Goal: Obtain resource: Download file/media

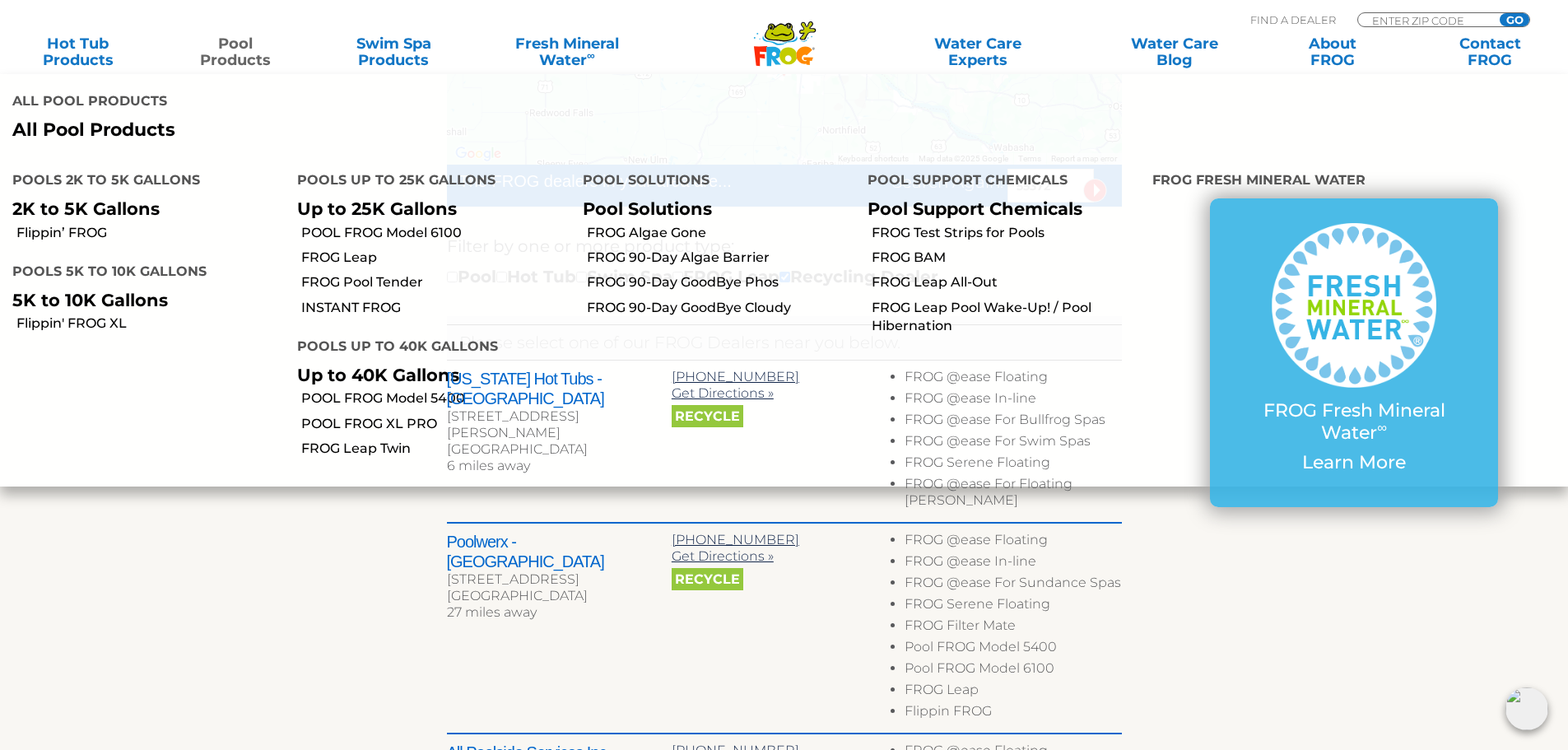
click at [224, 56] on link "Pool Products" at bounding box center [236, 52] width 123 height 33
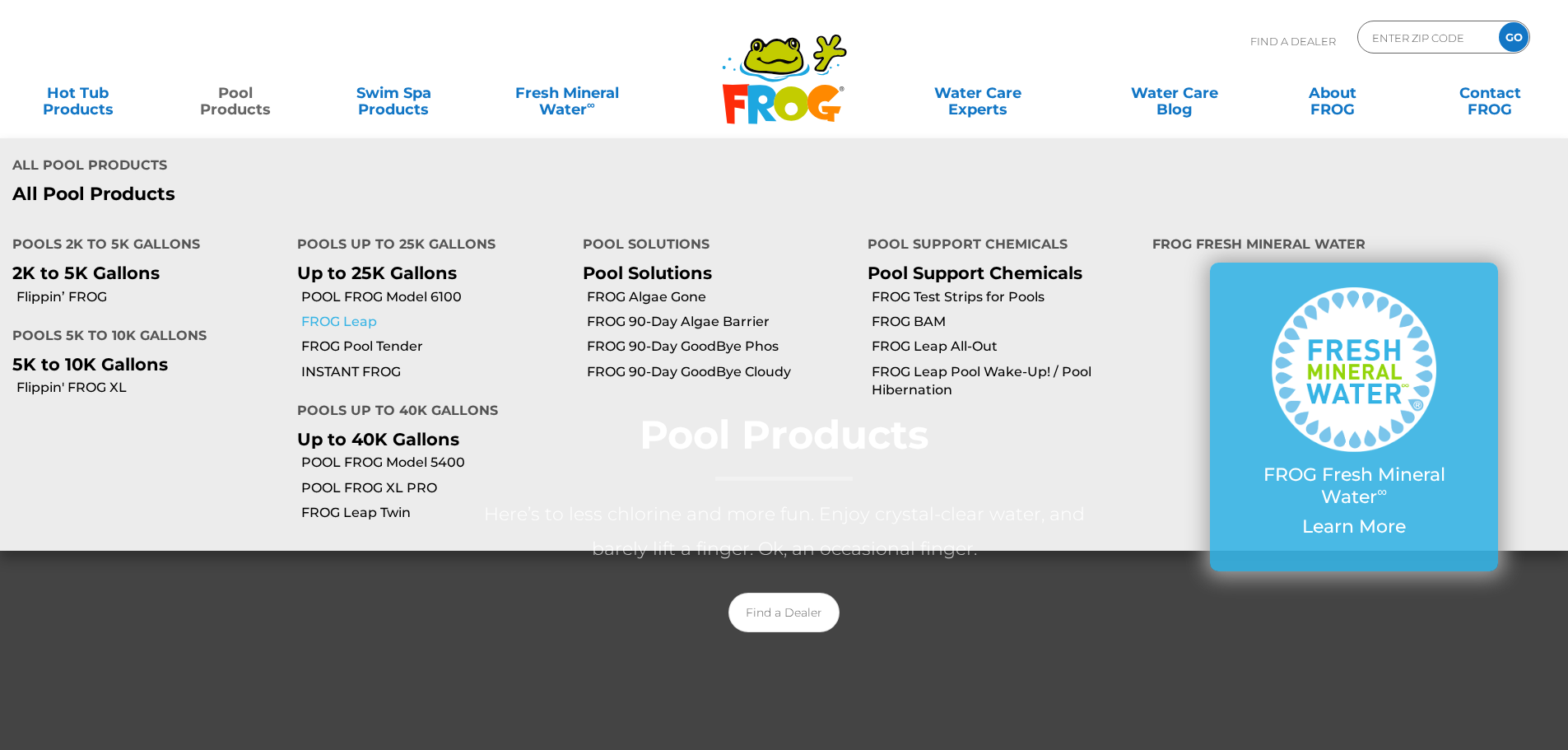
click at [372, 318] on link "FROG Leap" at bounding box center [435, 321] width 268 height 18
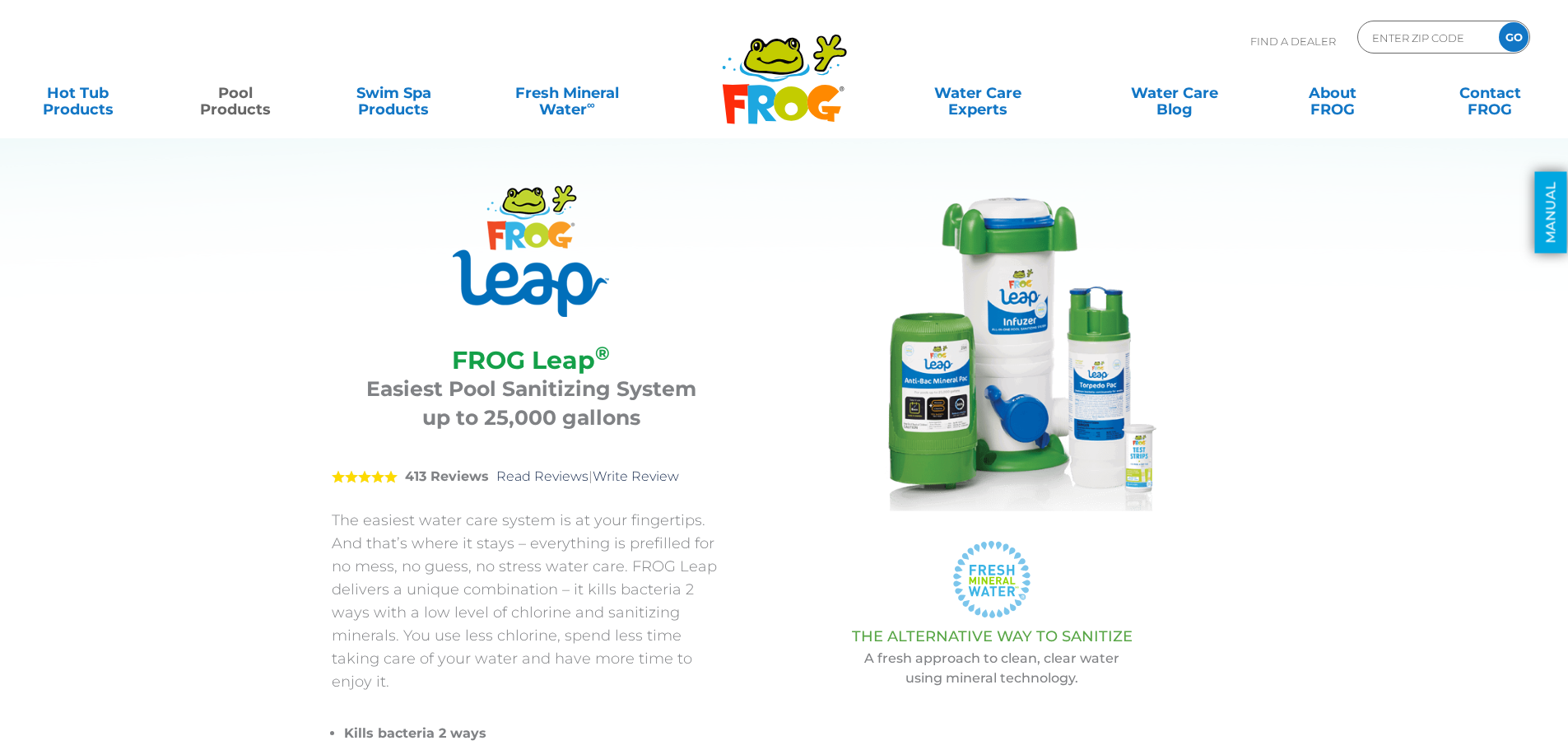
click at [1555, 201] on link "MANUAL" at bounding box center [1550, 212] width 32 height 82
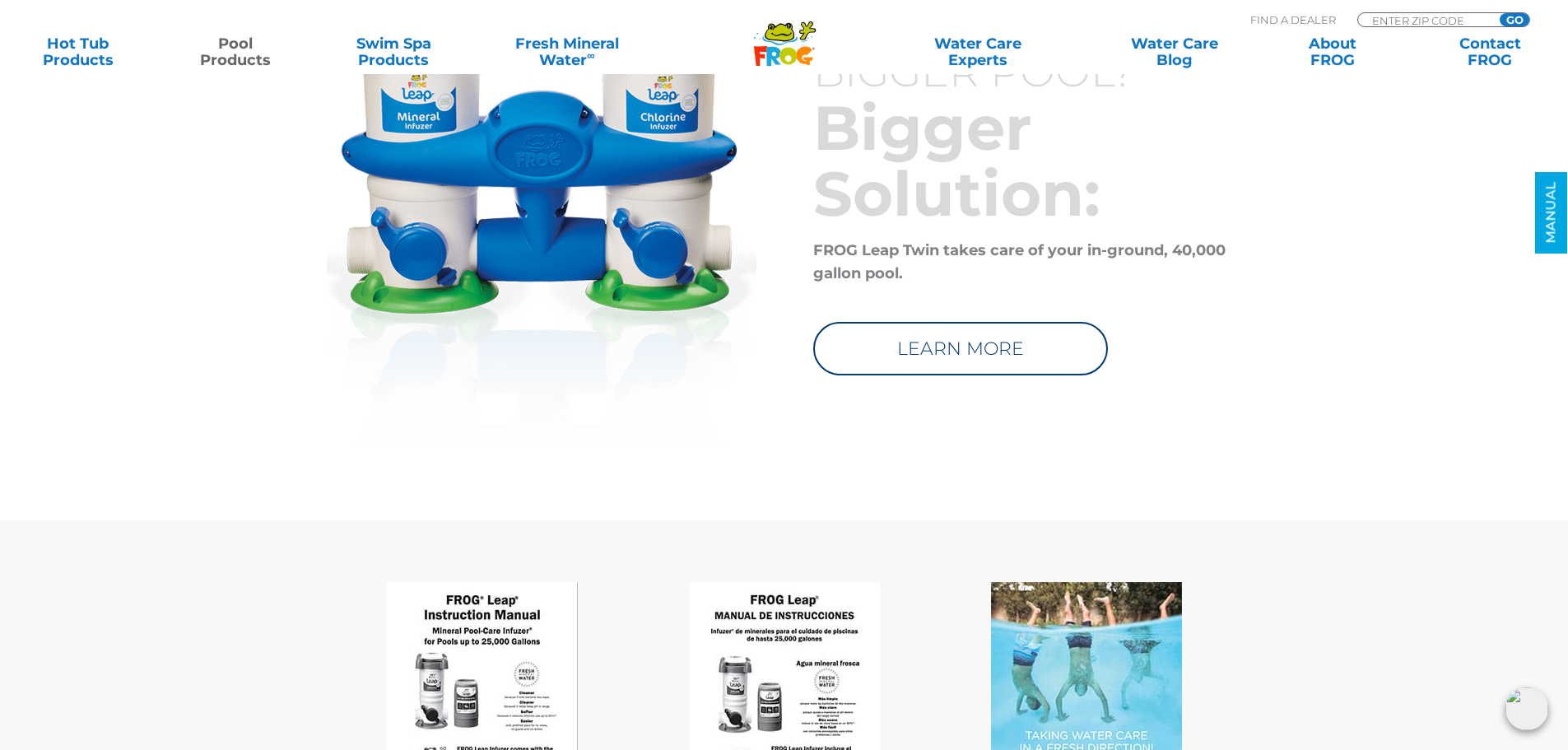
scroll to position [8089, 0]
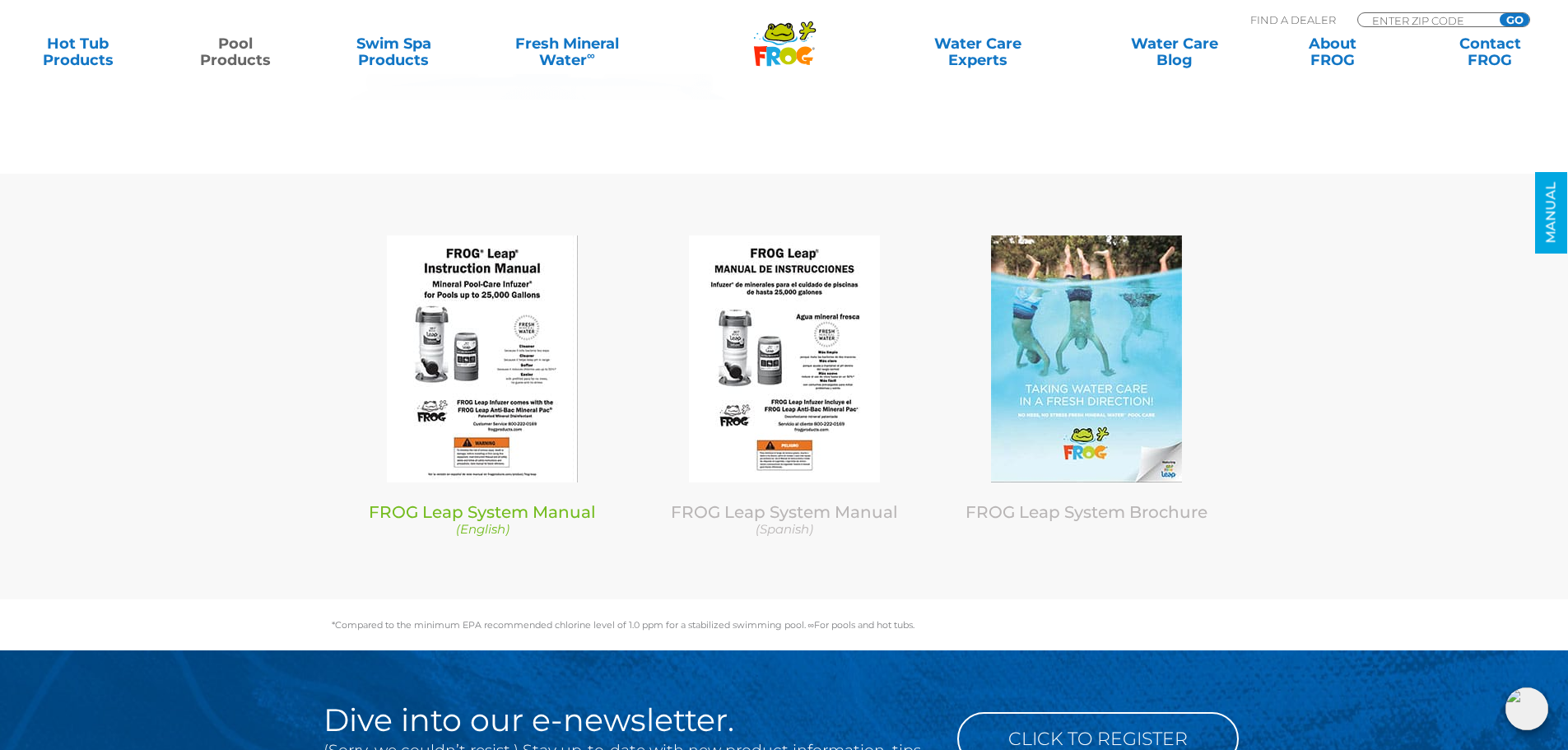
click at [512, 502] on link "FROG Leap System Manual (English)" at bounding box center [483, 519] width 277 height 35
